Goal: Task Accomplishment & Management: Use online tool/utility

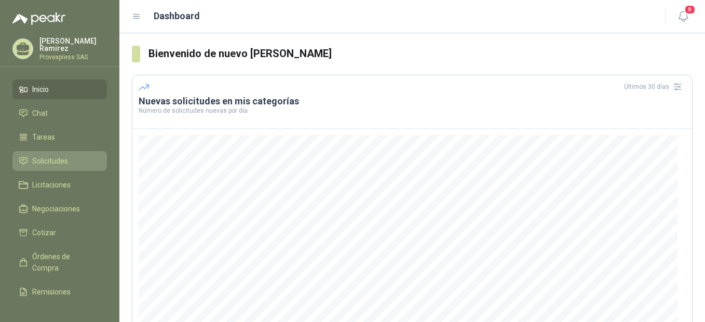
click at [56, 156] on span "Solicitudes" at bounding box center [50, 160] width 36 height 11
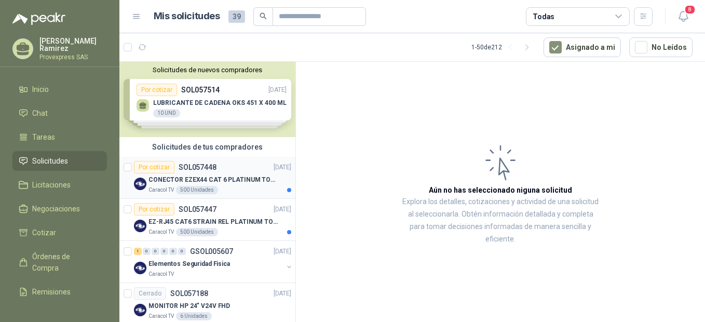
click at [152, 166] on div "Por cotizar" at bounding box center [154, 167] width 40 height 12
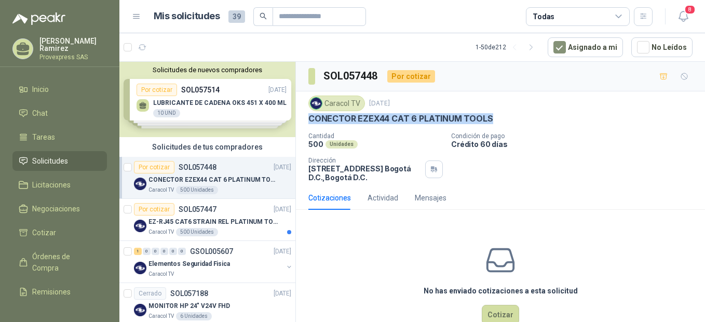
drag, startPoint x: 492, startPoint y: 116, endPoint x: 305, endPoint y: 119, distance: 187.4
click at [305, 119] on div "Caracol TV 25 sept, 2025 CONECTOR EZEX44 CAT 6 PLATINUM TOOLS Cantidad 500 Unid…" at bounding box center [500, 138] width 409 height 94
drag, startPoint x: 305, startPoint y: 119, endPoint x: 358, endPoint y: 116, distance: 52.5
copy p "CONECTOR EZEX44 CAT 6 PLATINUM TOOLS"
click at [150, 211] on div "Por cotizar" at bounding box center [154, 209] width 40 height 12
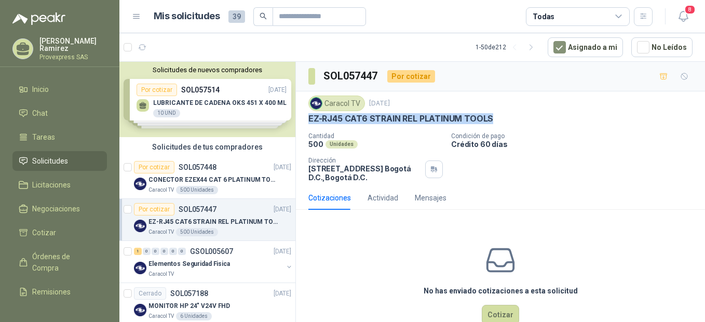
drag, startPoint x: 509, startPoint y: 116, endPoint x: 302, endPoint y: 117, distance: 207.0
click at [302, 117] on div "Caracol TV 25 sept, 2025 EZ-RJ45 CAT6 STRAIN REL PLATINUM TOOLS Cantidad 500 Un…" at bounding box center [500, 138] width 409 height 94
drag, startPoint x: 302, startPoint y: 117, endPoint x: 315, endPoint y: 116, distance: 13.6
copy p "EZ-RJ45 CAT6 STRAIN REL PLATINUM TOOLS"
click at [154, 295] on div "Cerrado" at bounding box center [150, 293] width 32 height 12
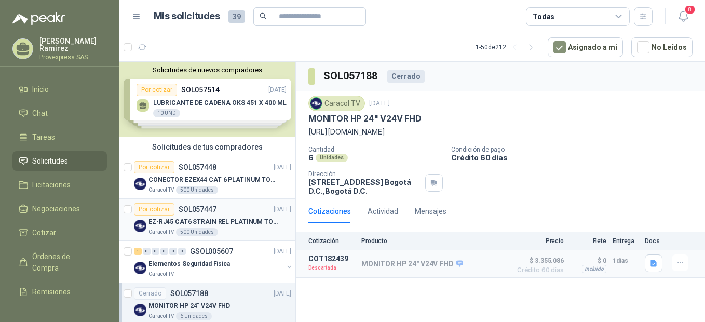
click at [146, 209] on div "Por cotizar" at bounding box center [154, 209] width 40 height 12
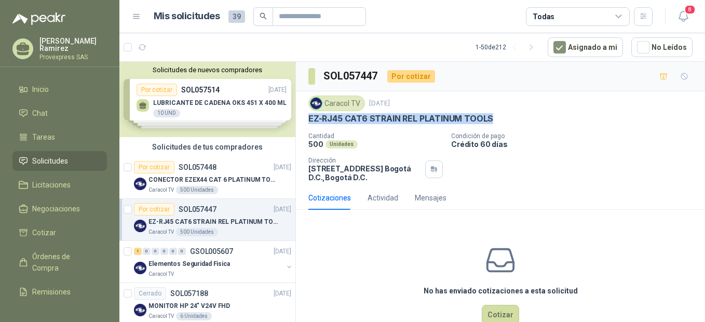
drag, startPoint x: 504, startPoint y: 115, endPoint x: 305, endPoint y: 119, distance: 199.3
click at [305, 119] on div "Caracol TV 25 sept, 2025 EZ-RJ45 CAT6 STRAIN REL PLATINUM TOOLS Cantidad 500 Un…" at bounding box center [500, 138] width 409 height 94
drag, startPoint x: 305, startPoint y: 119, endPoint x: 320, endPoint y: 115, distance: 15.6
copy p "EZ-RJ45 CAT6 STRAIN REL PLATINUM TOOLS"
click at [137, 251] on div "1" at bounding box center [138, 251] width 8 height 7
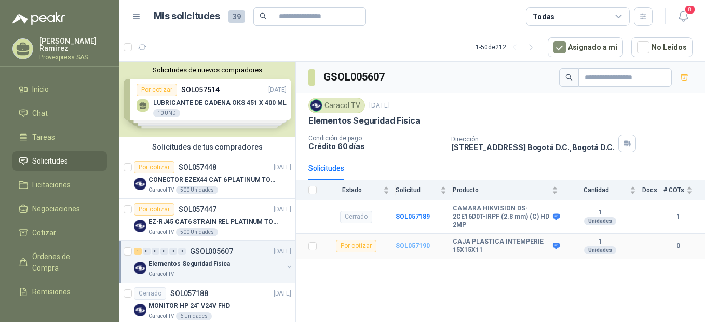
click at [414, 246] on b "SOL057190" at bounding box center [412, 245] width 34 height 7
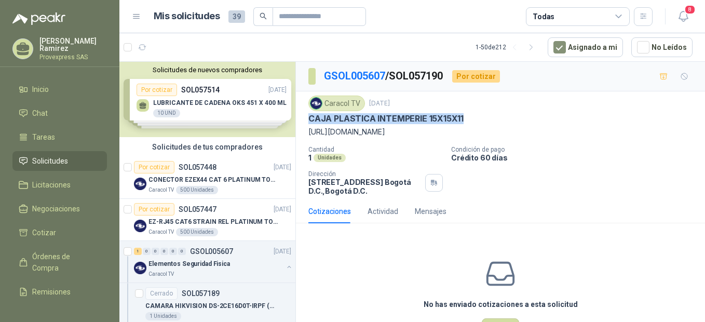
drag, startPoint x: 474, startPoint y: 114, endPoint x: 306, endPoint y: 121, distance: 168.8
click at [306, 121] on div "Caracol TV 23 sept, 2025 CAJA PLASTICA INTEMPERIE 15X15X11 https://alcamsegurid…" at bounding box center [500, 145] width 409 height 108
drag, startPoint x: 306, startPoint y: 121, endPoint x: 346, endPoint y: 116, distance: 40.8
copy p "CAJA PLASTICA INTEMPERIE 15X15X11"
click at [369, 260] on div "No has enviado cotizaciones a esta solicitud Cotizar" at bounding box center [500, 297] width 409 height 132
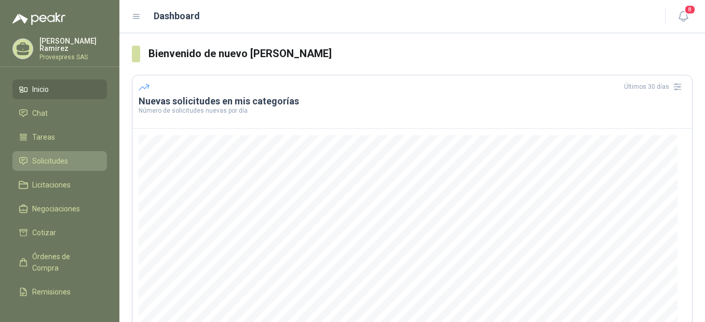
click at [54, 156] on span "Solicitudes" at bounding box center [50, 160] width 36 height 11
click at [55, 158] on span "Solicitudes" at bounding box center [50, 160] width 36 height 11
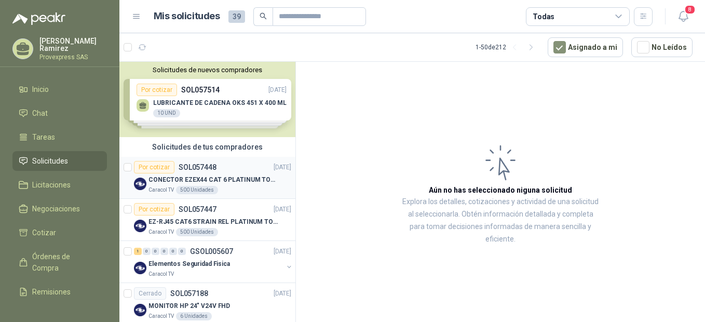
click at [145, 168] on div "Por cotizar" at bounding box center [154, 167] width 40 height 12
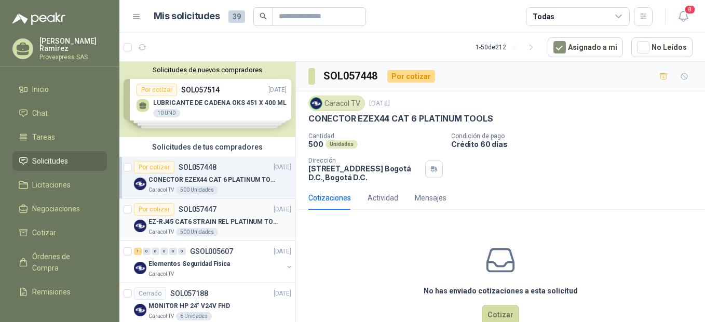
click at [150, 210] on div "Por cotizar" at bounding box center [154, 209] width 40 height 12
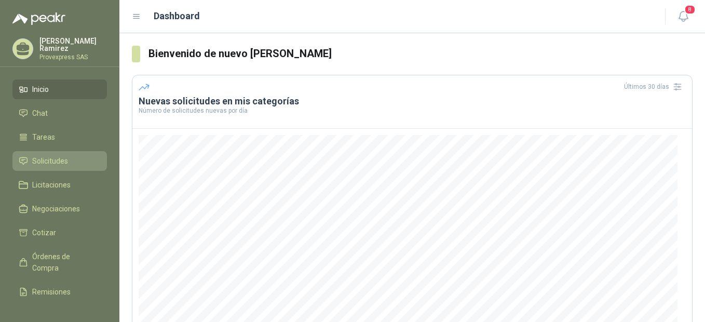
click at [48, 160] on span "Solicitudes" at bounding box center [50, 160] width 36 height 11
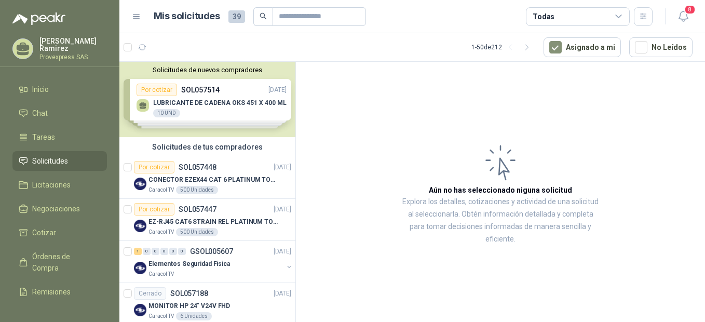
click at [41, 156] on span "Solicitudes" at bounding box center [50, 160] width 36 height 11
click at [156, 167] on div "Por cotizar" at bounding box center [154, 167] width 40 height 12
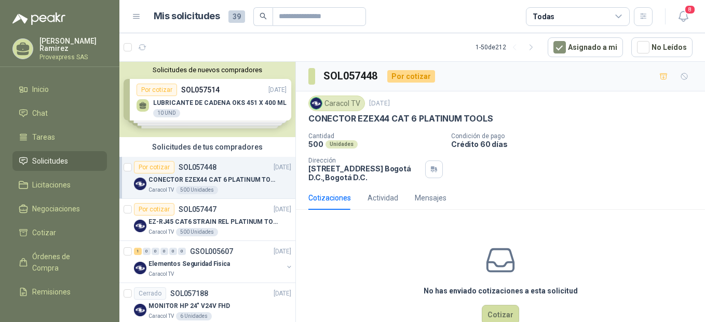
click at [154, 170] on div "Por cotizar" at bounding box center [154, 167] width 40 height 12
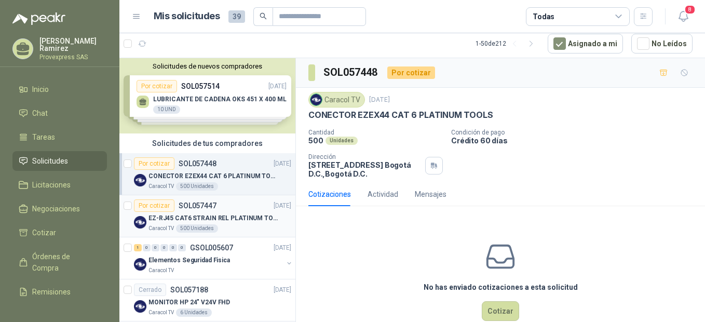
click at [147, 202] on div "Por cotizar" at bounding box center [154, 205] width 40 height 12
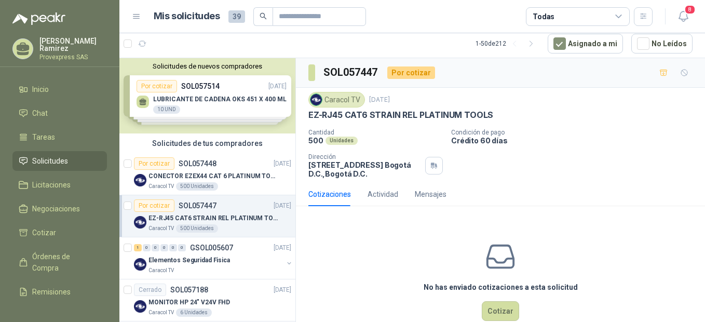
scroll to position [231, 0]
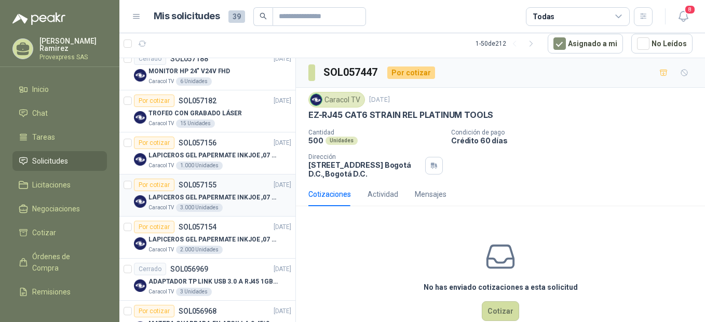
click at [152, 185] on div "Por cotizar" at bounding box center [154, 185] width 40 height 12
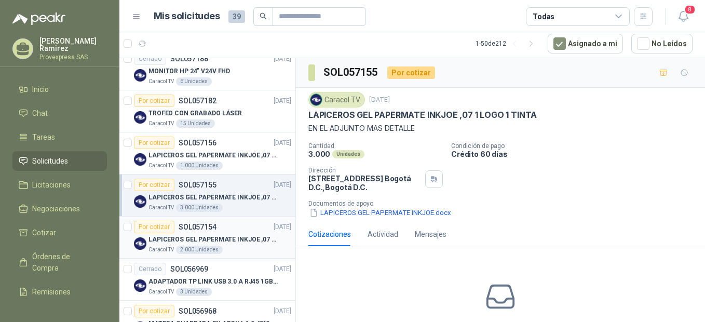
click at [163, 226] on div "Por cotizar" at bounding box center [154, 227] width 40 height 12
click at [152, 182] on div "Por cotizar" at bounding box center [154, 185] width 40 height 12
click at [155, 143] on div "Por cotizar" at bounding box center [154, 142] width 40 height 12
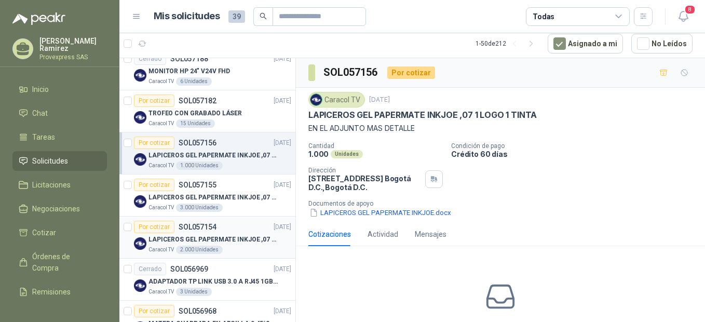
click at [158, 226] on div "Por cotizar" at bounding box center [154, 227] width 40 height 12
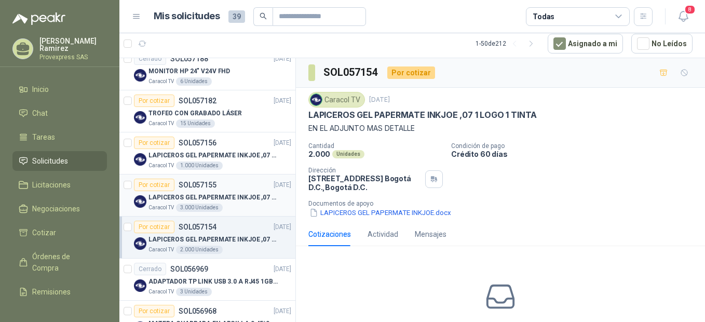
click at [146, 185] on div "Por cotizar" at bounding box center [154, 185] width 40 height 12
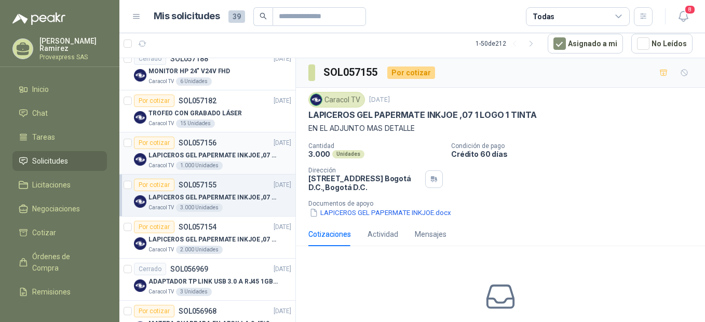
click at [149, 142] on div "Por cotizar" at bounding box center [154, 142] width 40 height 12
